Goal: Information Seeking & Learning: Learn about a topic

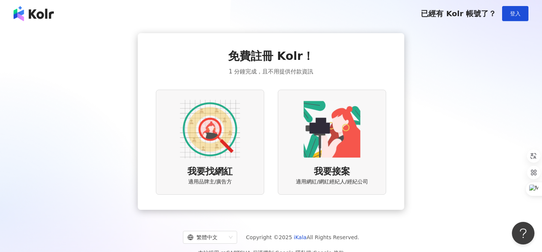
click at [213, 139] on img at bounding box center [210, 129] width 60 height 60
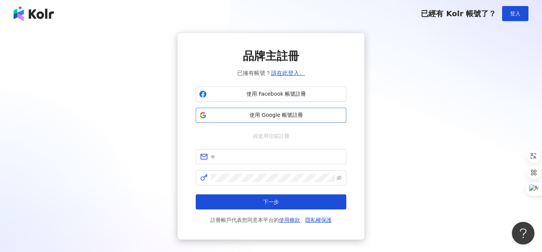
click at [295, 117] on span "使用 Google 帳號註冊" at bounding box center [276, 115] width 133 height 8
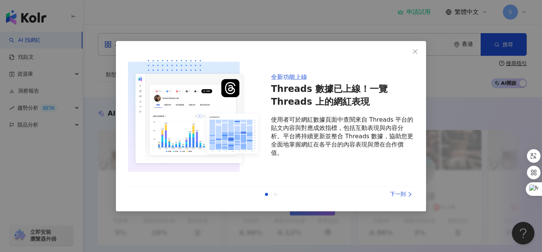
click at [404, 192] on div "下一則" at bounding box center [385, 194] width 56 height 8
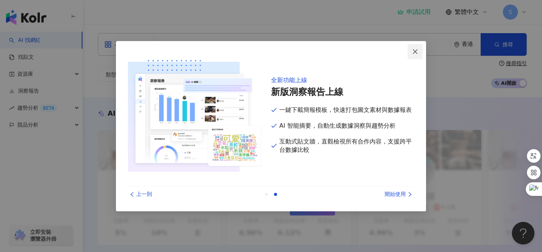
click at [412, 51] on icon "close" at bounding box center [415, 52] width 6 height 6
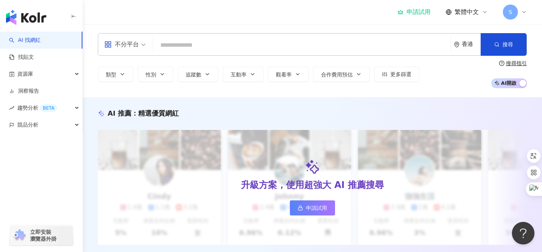
click at [238, 41] on input "search" at bounding box center [301, 45] width 291 height 14
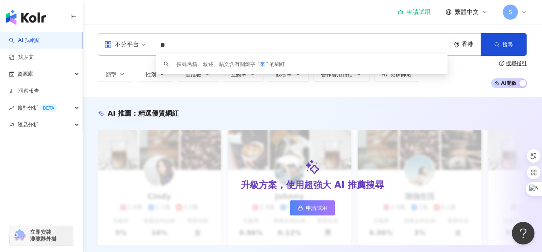
type input "*"
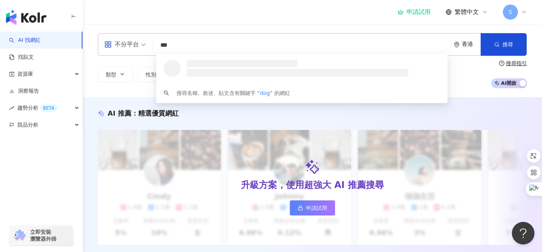
click at [138, 44] on div "不分平台" at bounding box center [121, 44] width 35 height 12
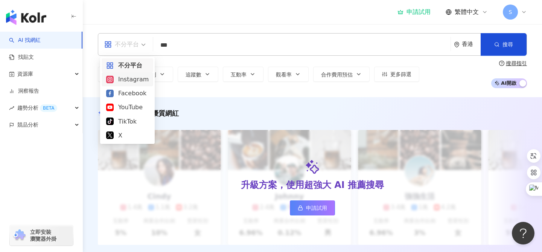
click at [136, 79] on div "Instagram" at bounding box center [127, 78] width 43 height 9
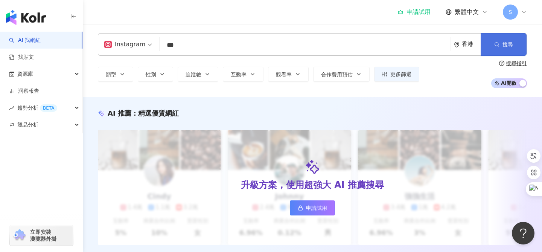
click at [507, 47] on span "搜尋" at bounding box center [507, 44] width 11 height 6
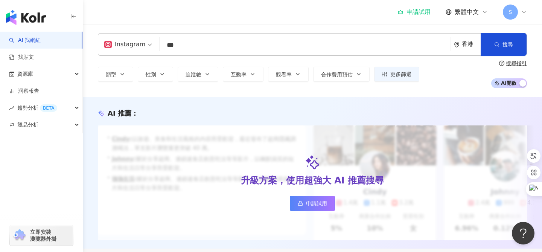
click at [197, 42] on input "***" at bounding box center [304, 45] width 285 height 14
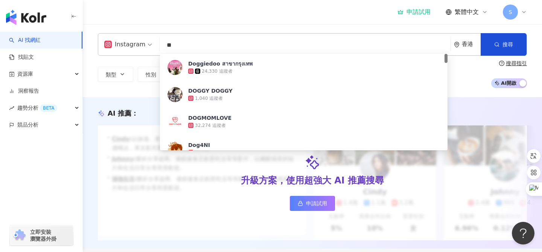
type input "*"
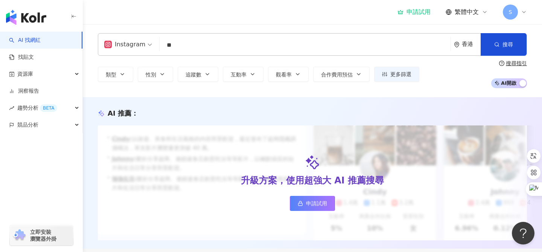
type input "*"
click at [505, 46] on span "搜尋" at bounding box center [507, 44] width 11 height 6
